Goal: Task Accomplishment & Management: Manage account settings

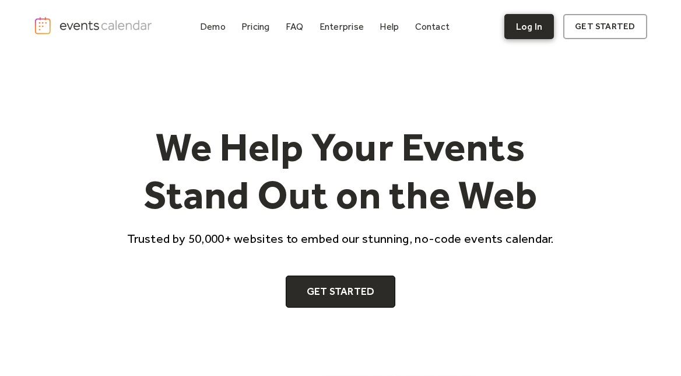
click at [541, 26] on link "Log In" at bounding box center [530, 26] width 50 height 25
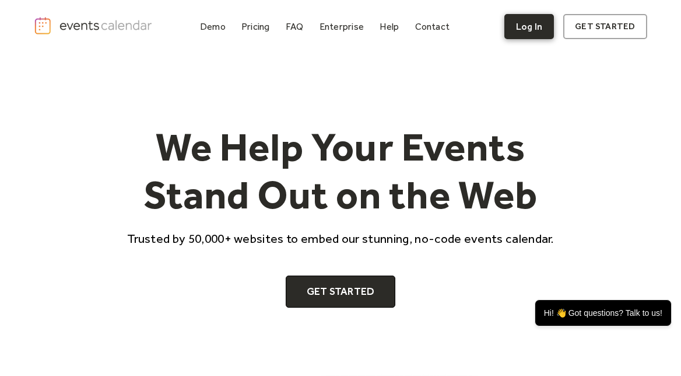
click at [526, 22] on link "Log In" at bounding box center [530, 26] width 50 height 25
